Goal: Task Accomplishment & Management: Use online tool/utility

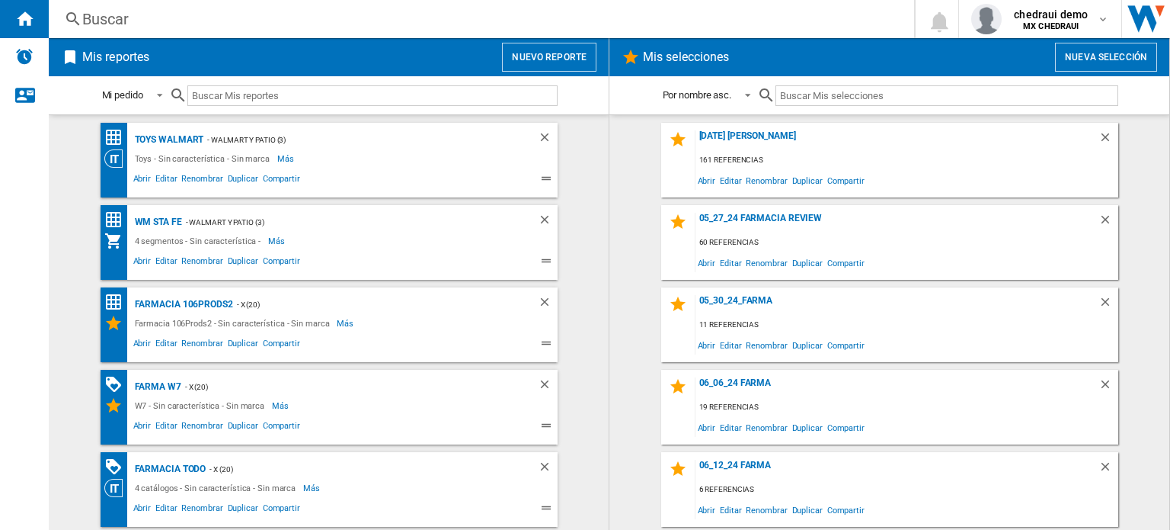
click at [571, 50] on button "Nuevo reporte" at bounding box center [549, 57] width 94 height 29
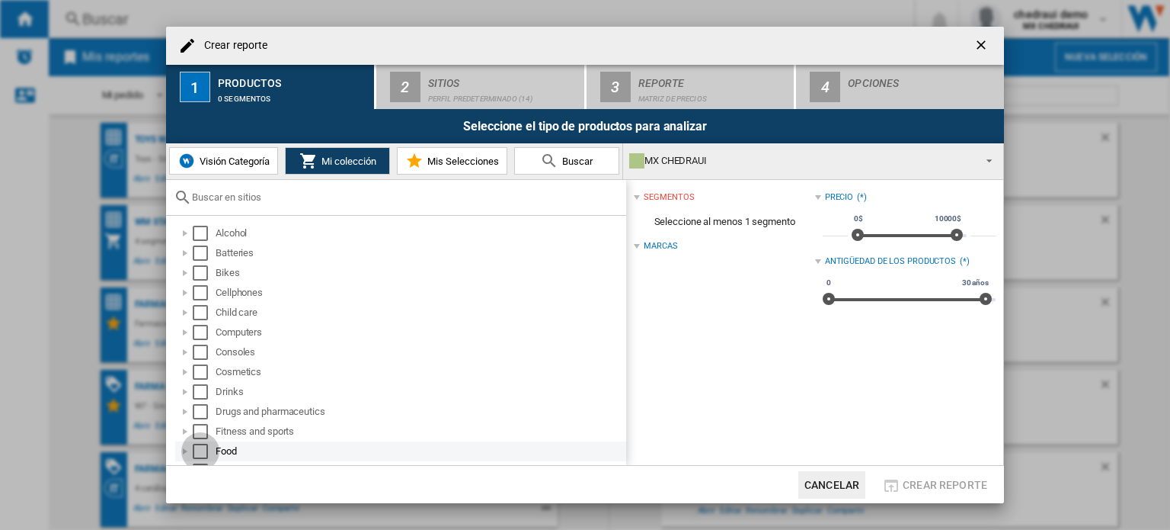
click at [195, 450] on div "Select" at bounding box center [200, 450] width 15 height 15
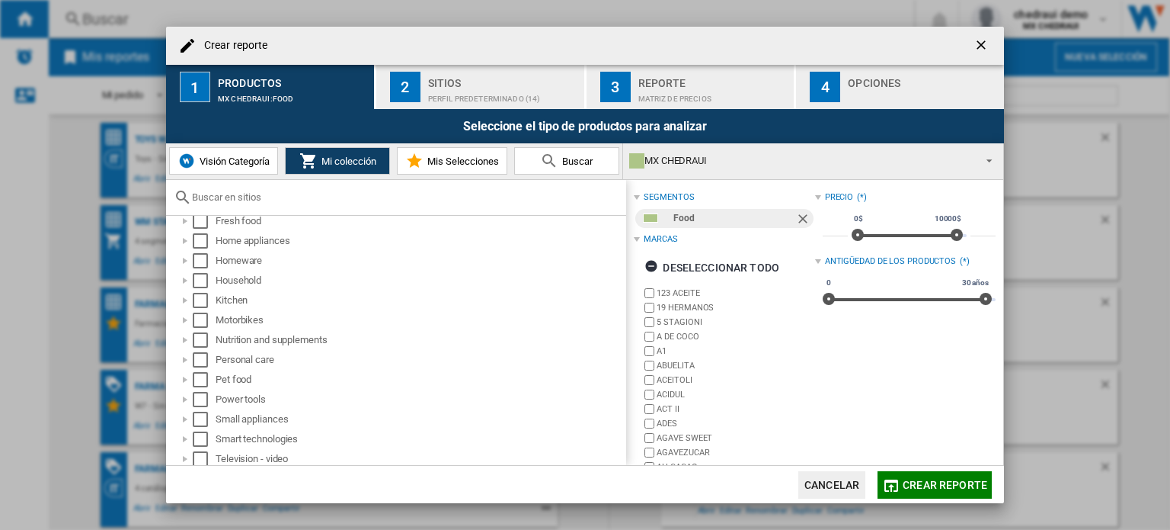
scroll to position [242, 0]
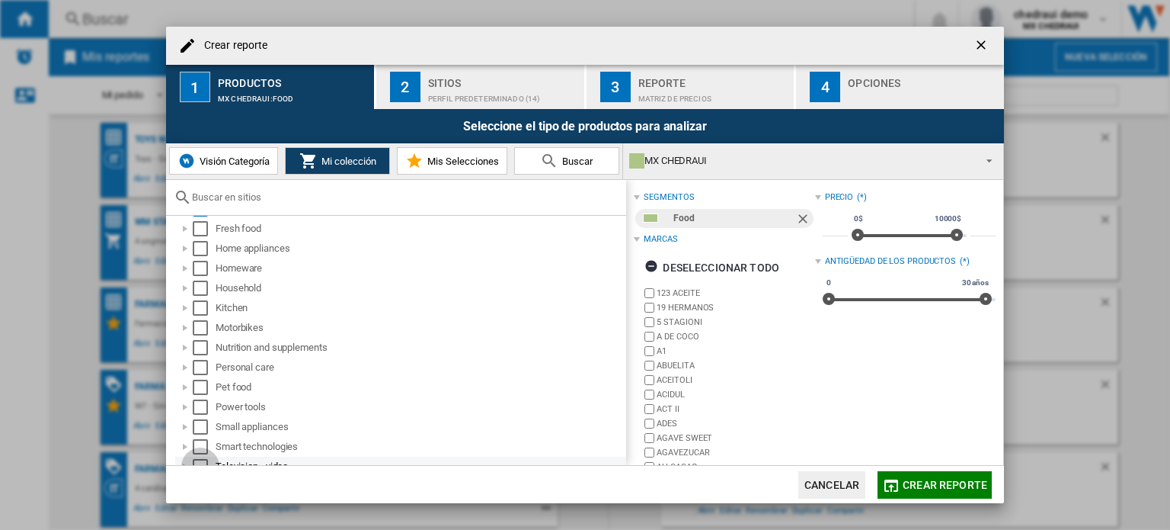
click at [199, 462] on div "Select" at bounding box center [200, 466] width 15 height 15
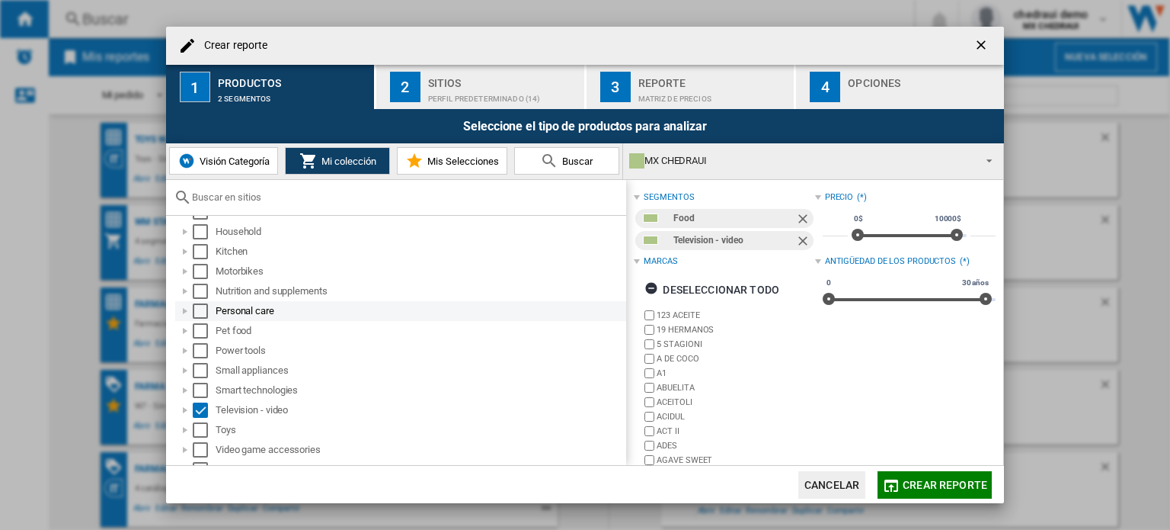
scroll to position [312, 0]
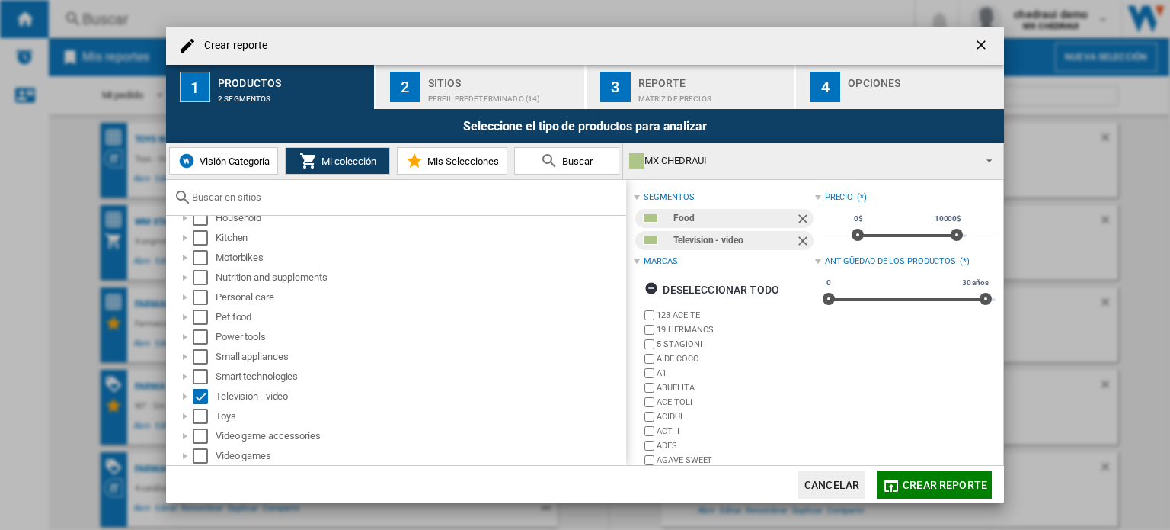
click at [469, 94] on div "Perfil predeterminado (14)" at bounding box center [503, 95] width 150 height 16
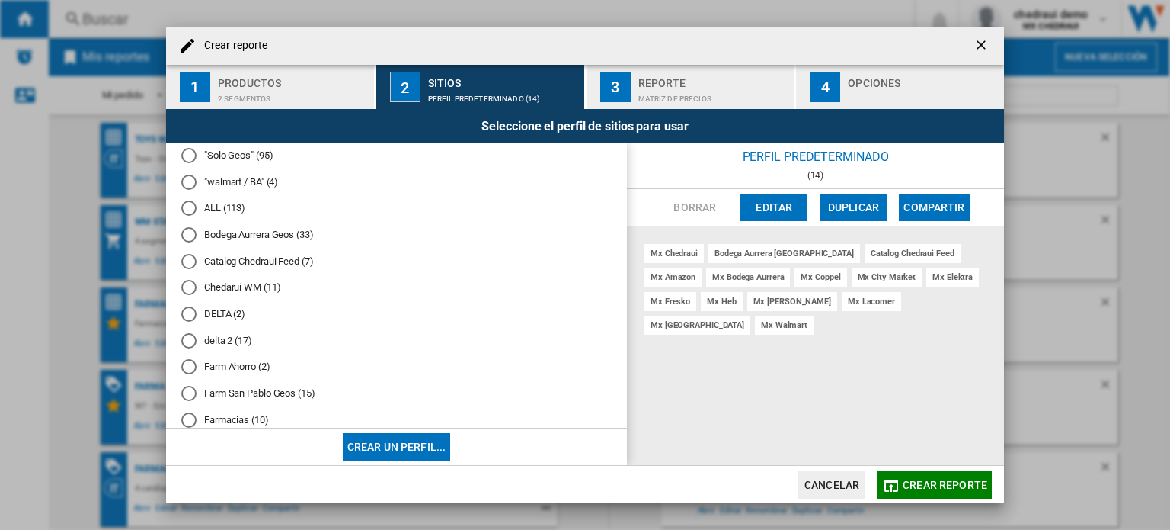
scroll to position [168, 0]
click at [223, 315] on md-radio-button "DELTA (2)" at bounding box center [396, 315] width 430 height 14
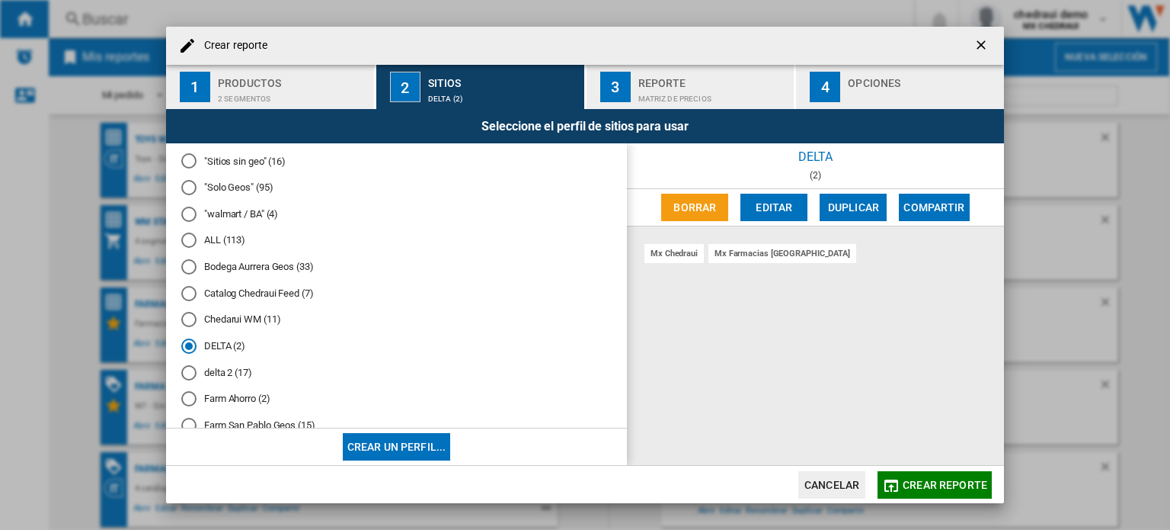
scroll to position [135, 0]
click at [792, 202] on button "Editar" at bounding box center [774, 207] width 67 height 27
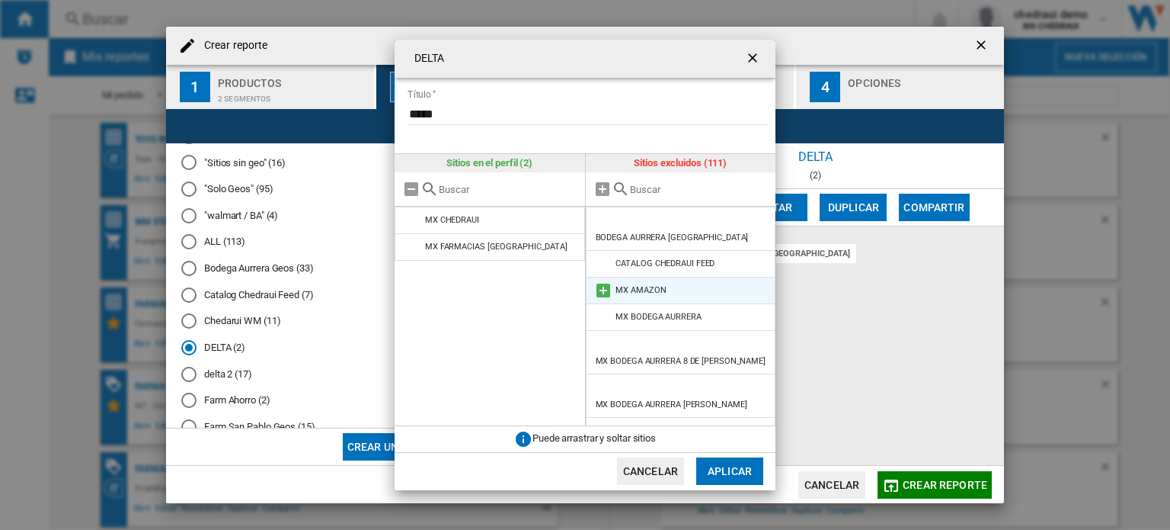
click at [602, 281] on md-icon at bounding box center [603, 290] width 18 height 18
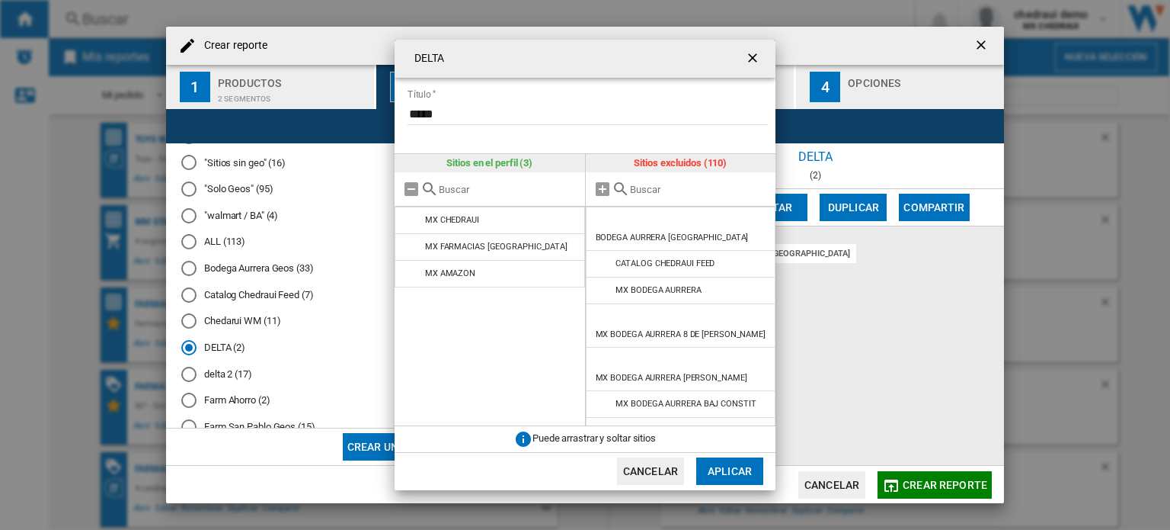
click at [602, 281] on md-icon at bounding box center [603, 290] width 18 height 18
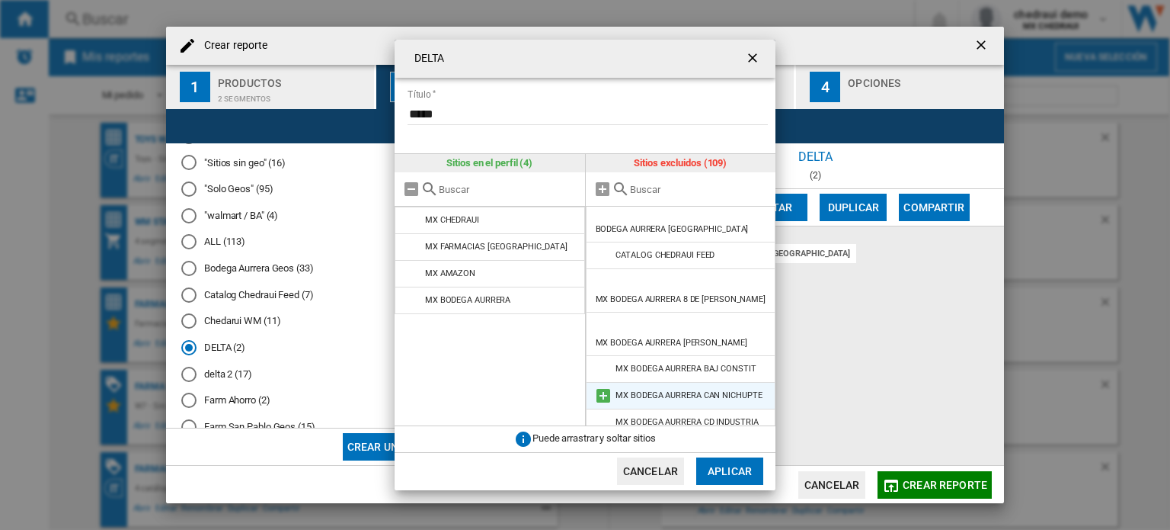
scroll to position [0, 0]
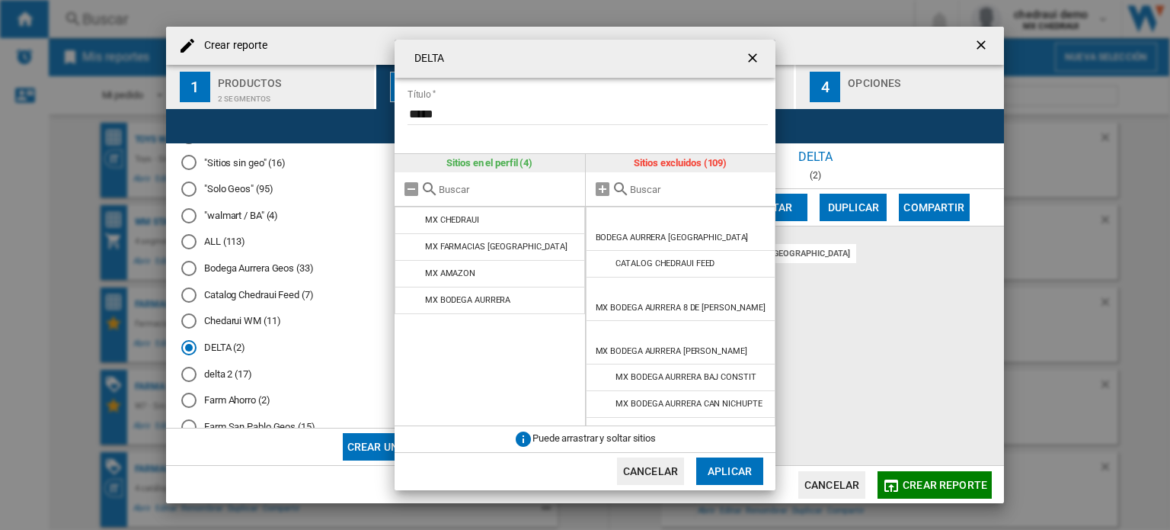
click at [658, 466] on button "Cancelar" at bounding box center [650, 470] width 67 height 27
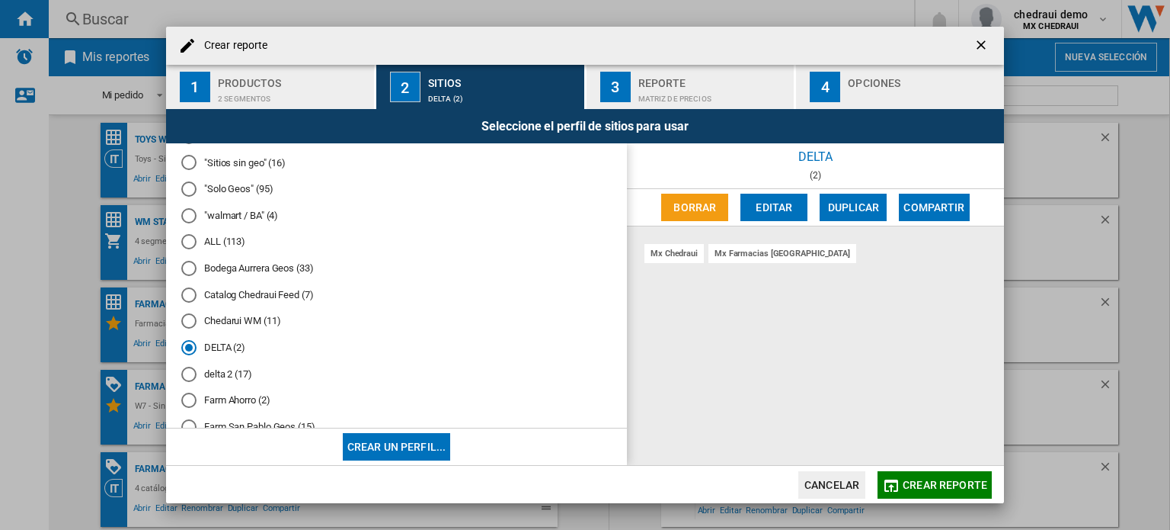
click at [222, 163] on md-radio-button ""Sitios sin geo" (16)" at bounding box center [396, 162] width 430 height 14
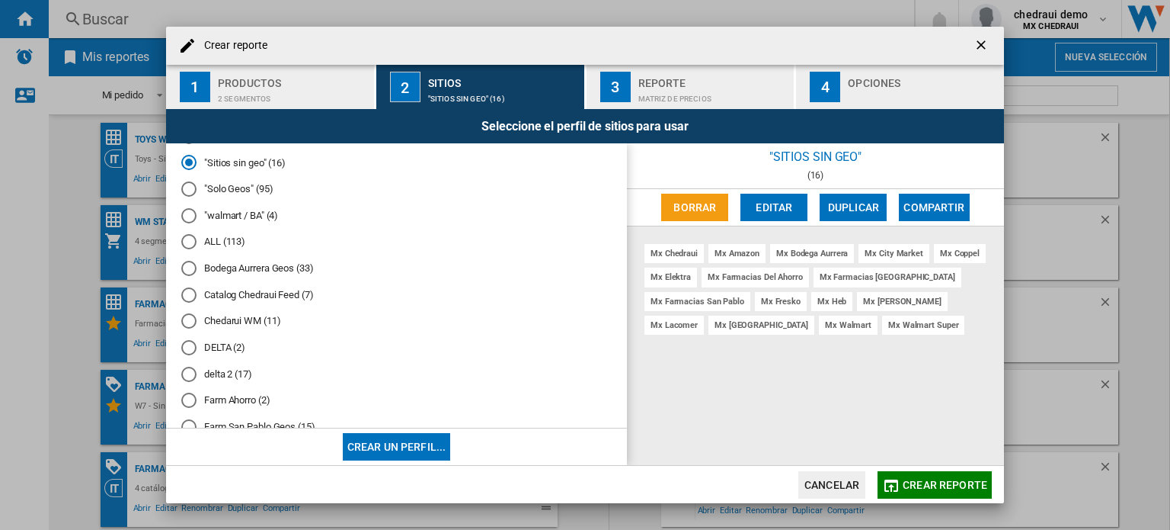
click at [800, 190] on div "Borrar Editar Duplicar Compartir" at bounding box center [815, 207] width 377 height 37
click at [789, 205] on button "Editar" at bounding box center [774, 207] width 67 height 27
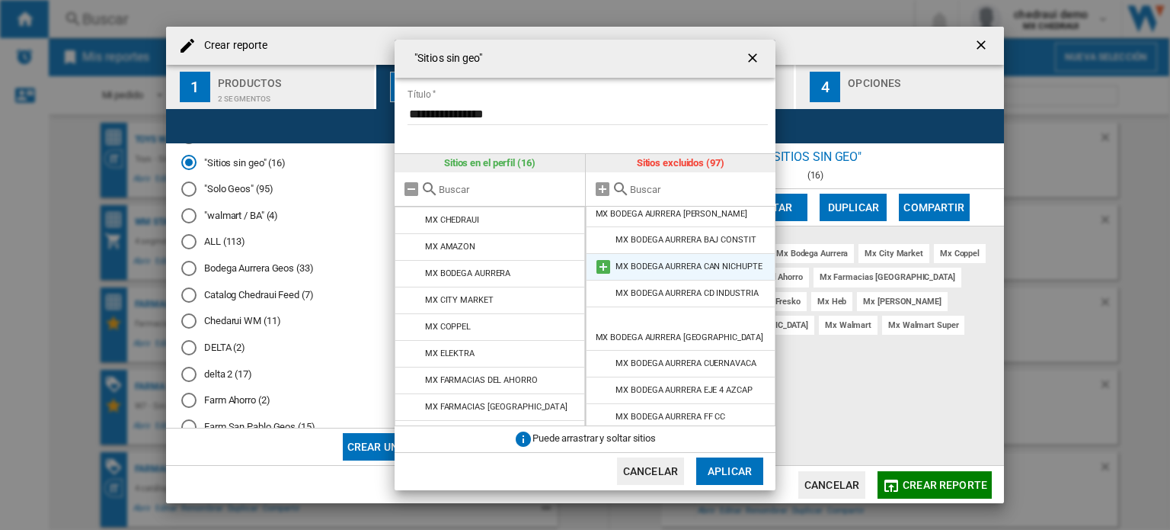
scroll to position [250, 0]
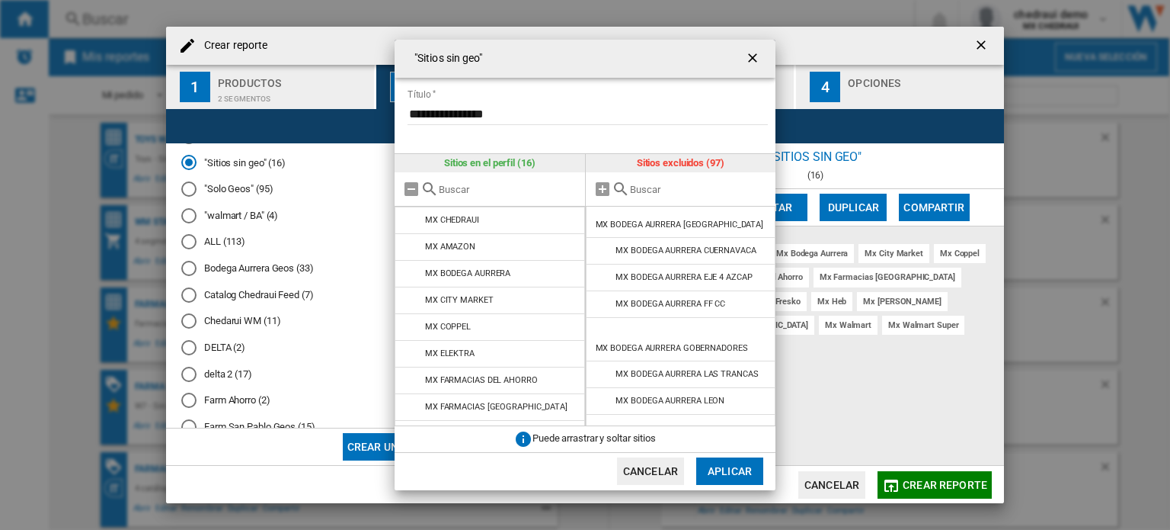
click at [656, 462] on button "Cancelar" at bounding box center [650, 470] width 67 height 27
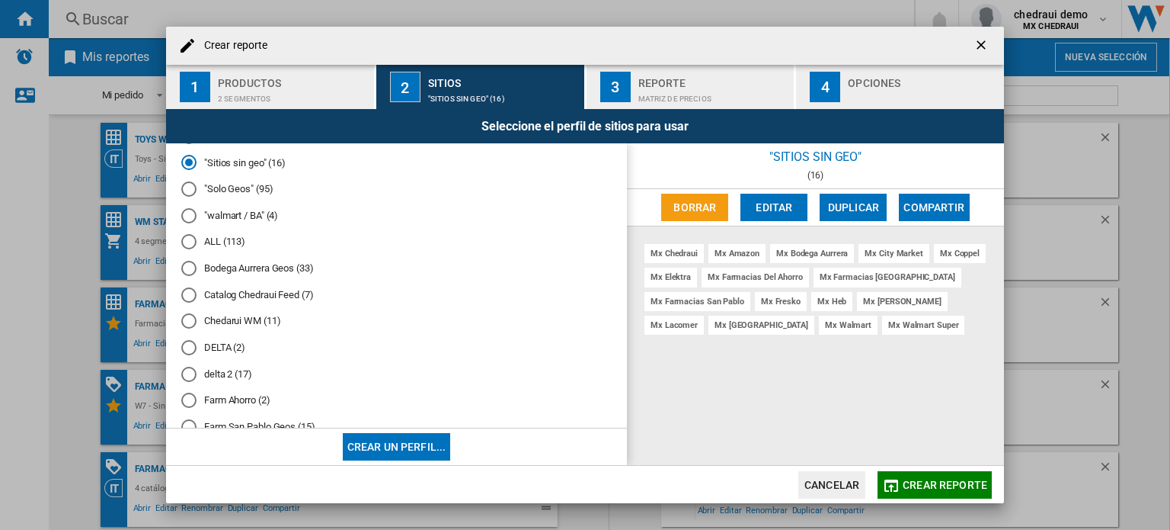
click at [245, 185] on md-radio-button ""Solo Geos" (95)" at bounding box center [396, 189] width 430 height 14
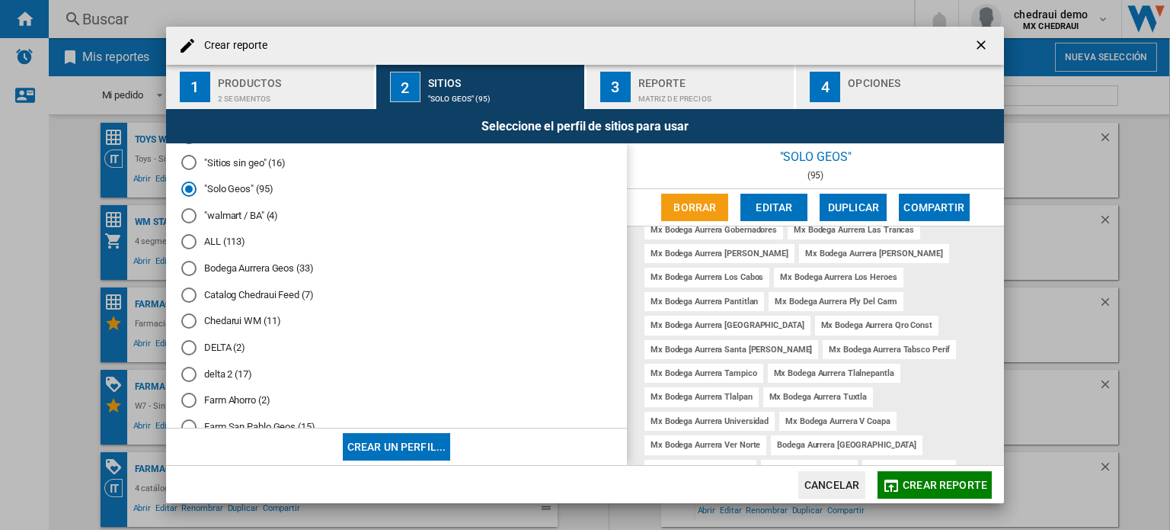
scroll to position [0, 0]
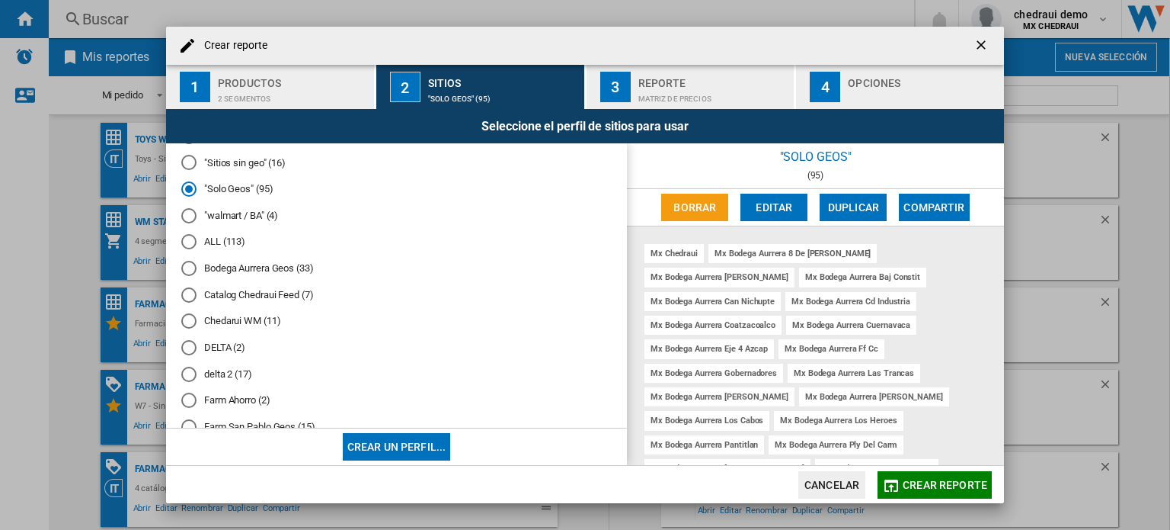
click at [765, 213] on button "Editar" at bounding box center [774, 207] width 67 height 27
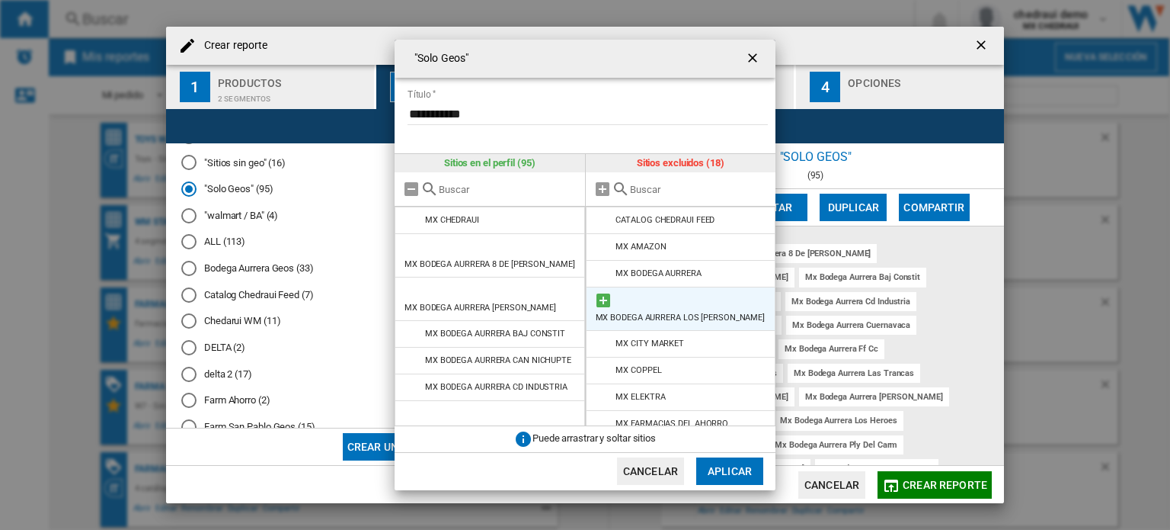
click at [603, 297] on md-icon "{{::title}} {{::getI18NText('BUTTONS.CANCEL')}} ..." at bounding box center [603, 300] width 18 height 18
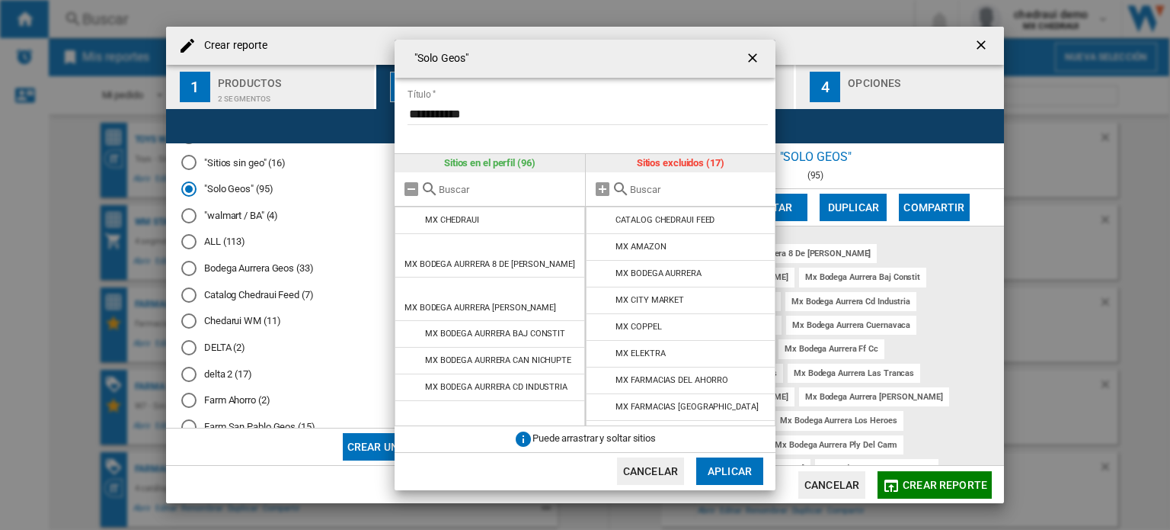
scroll to position [235, 0]
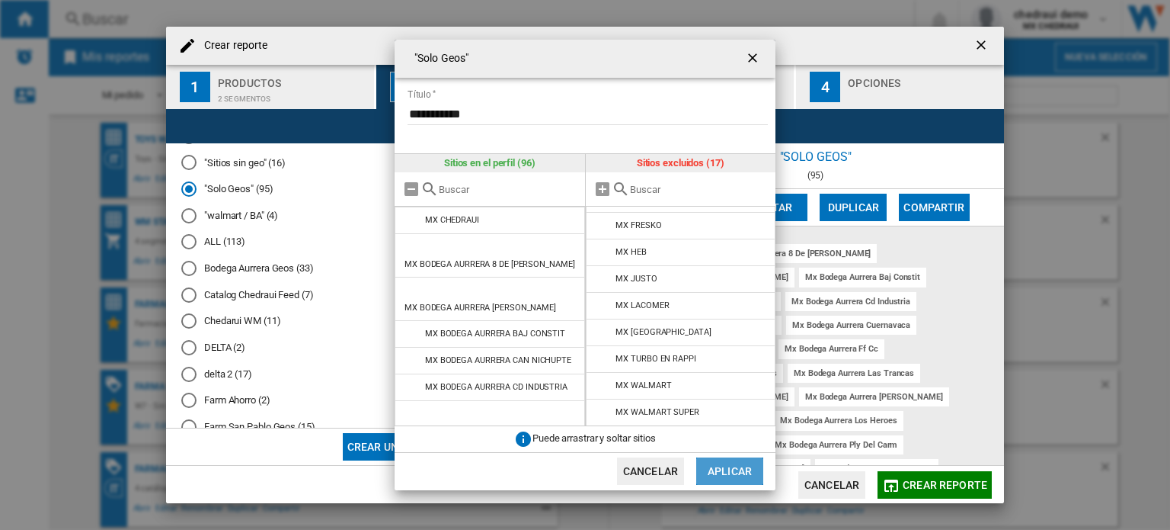
click at [744, 466] on button "Aplicar" at bounding box center [729, 470] width 67 height 27
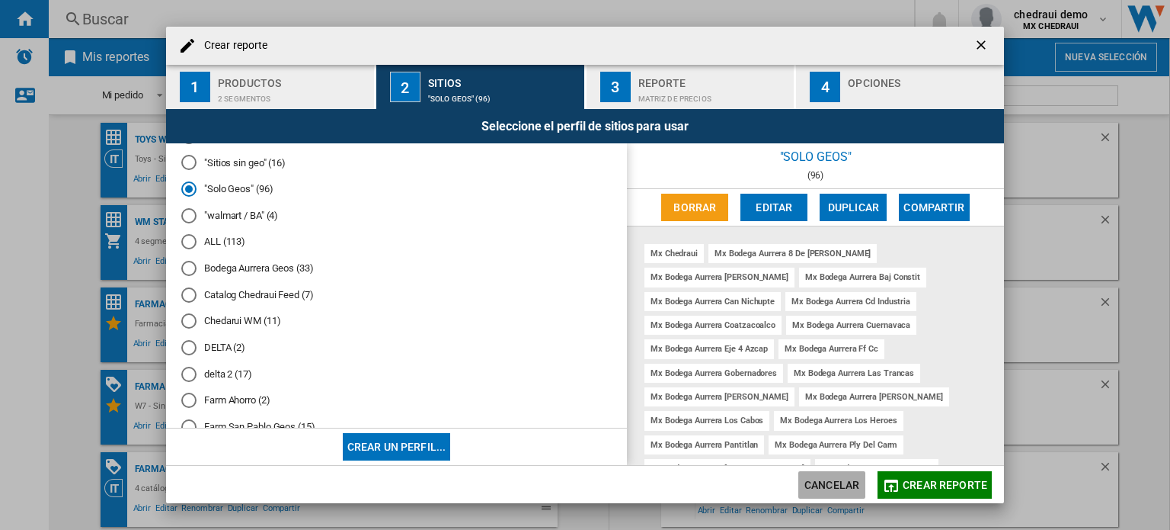
click at [836, 480] on button "Cancelar" at bounding box center [831, 484] width 67 height 27
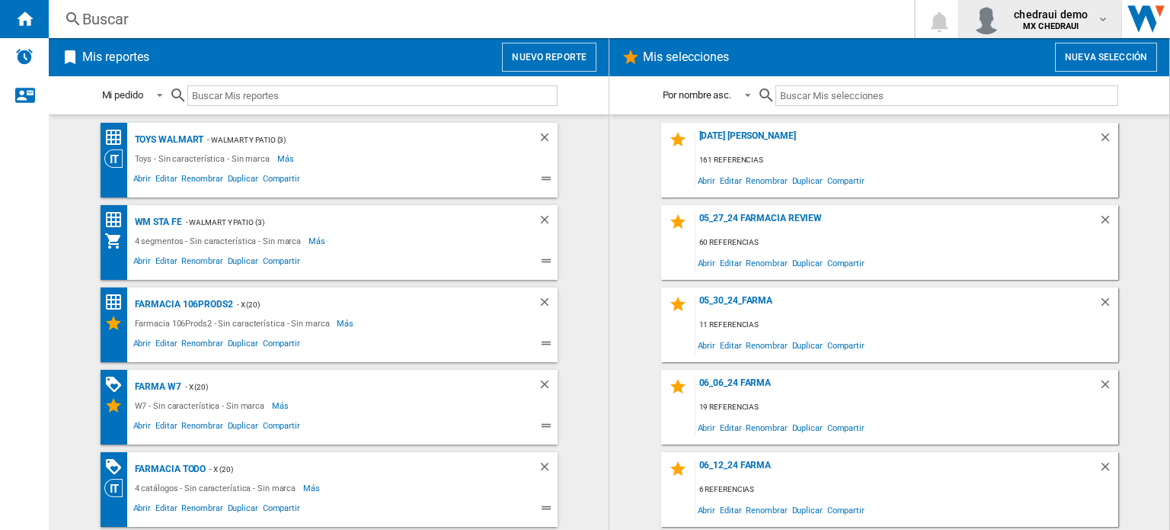
click at [1071, 11] on span "chedraui demo" at bounding box center [1051, 14] width 74 height 15
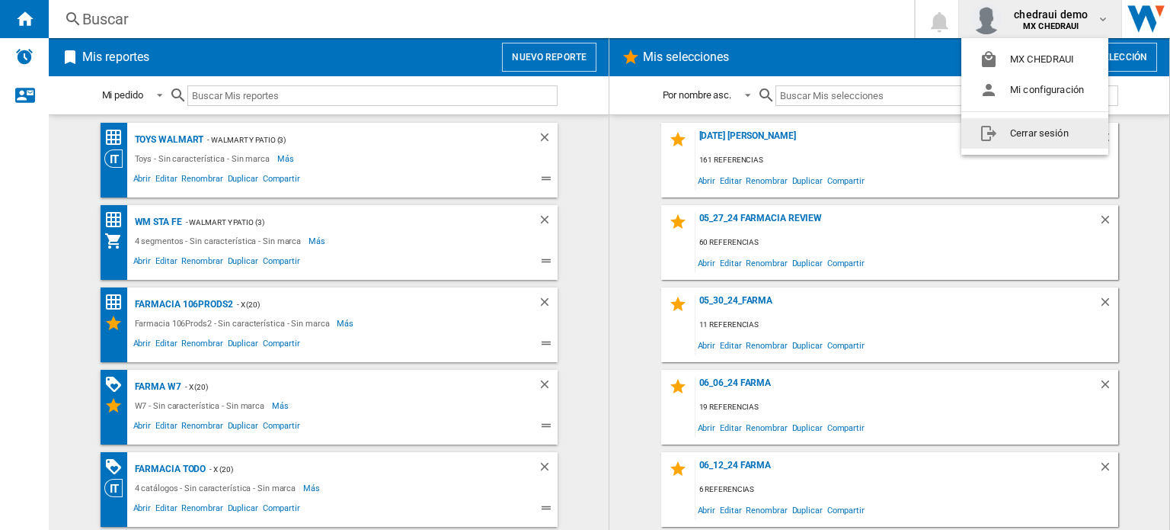
click at [1043, 136] on button "Cerrar sesión" at bounding box center [1035, 133] width 147 height 30
